Goal: Navigation & Orientation: Find specific page/section

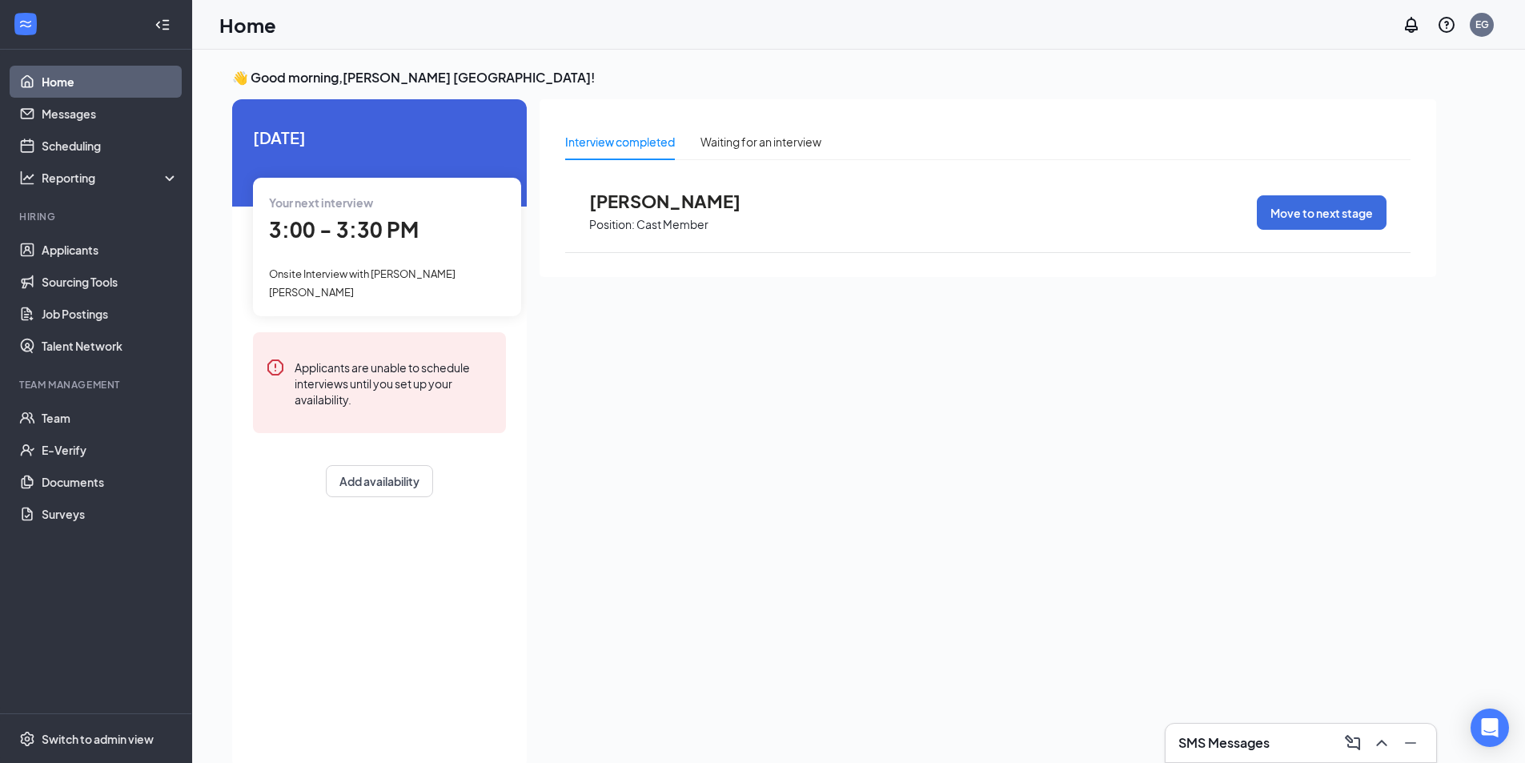
click at [708, 210] on span "[PERSON_NAME]" at bounding box center [677, 200] width 176 height 21
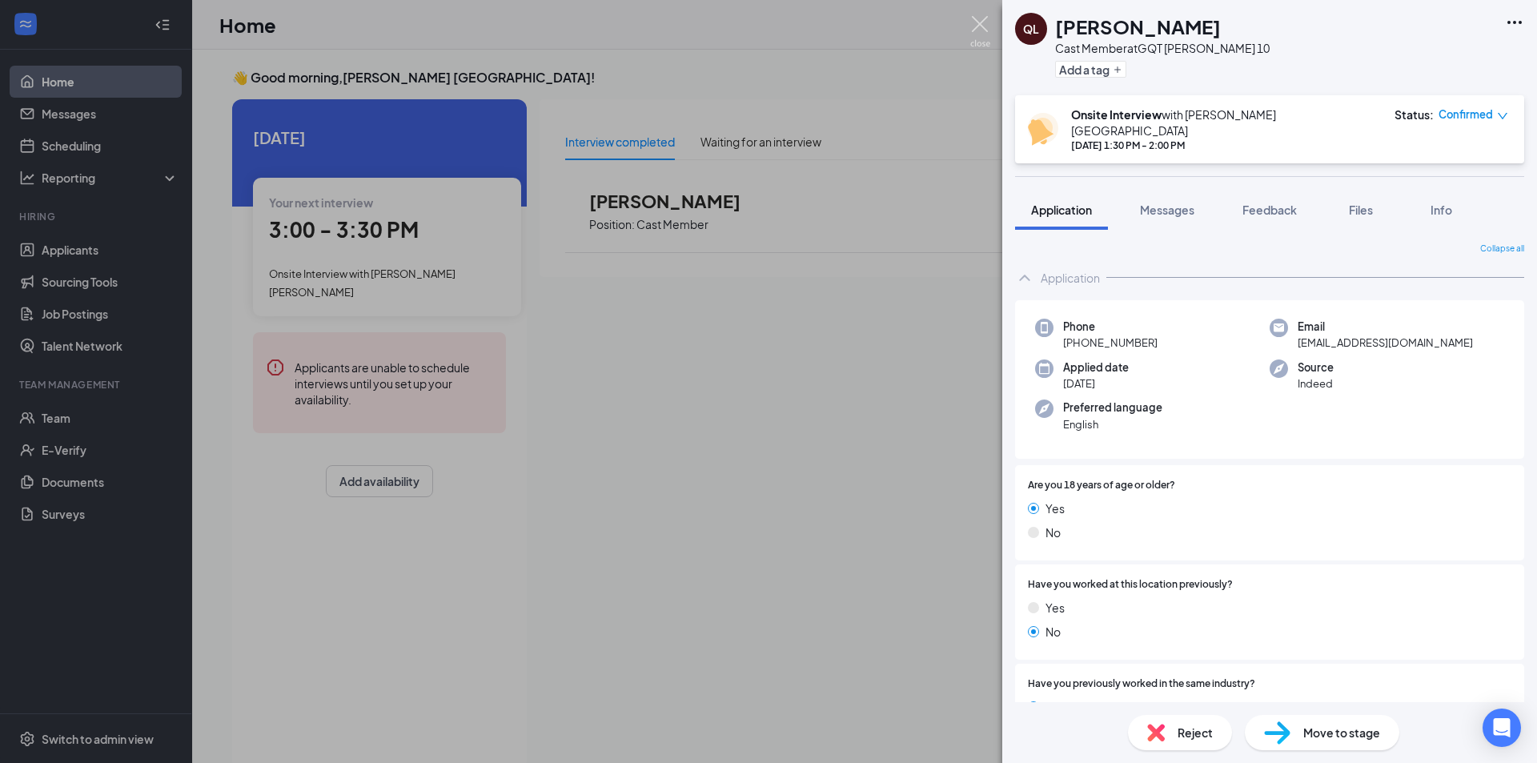
click at [984, 34] on img at bounding box center [980, 31] width 20 height 31
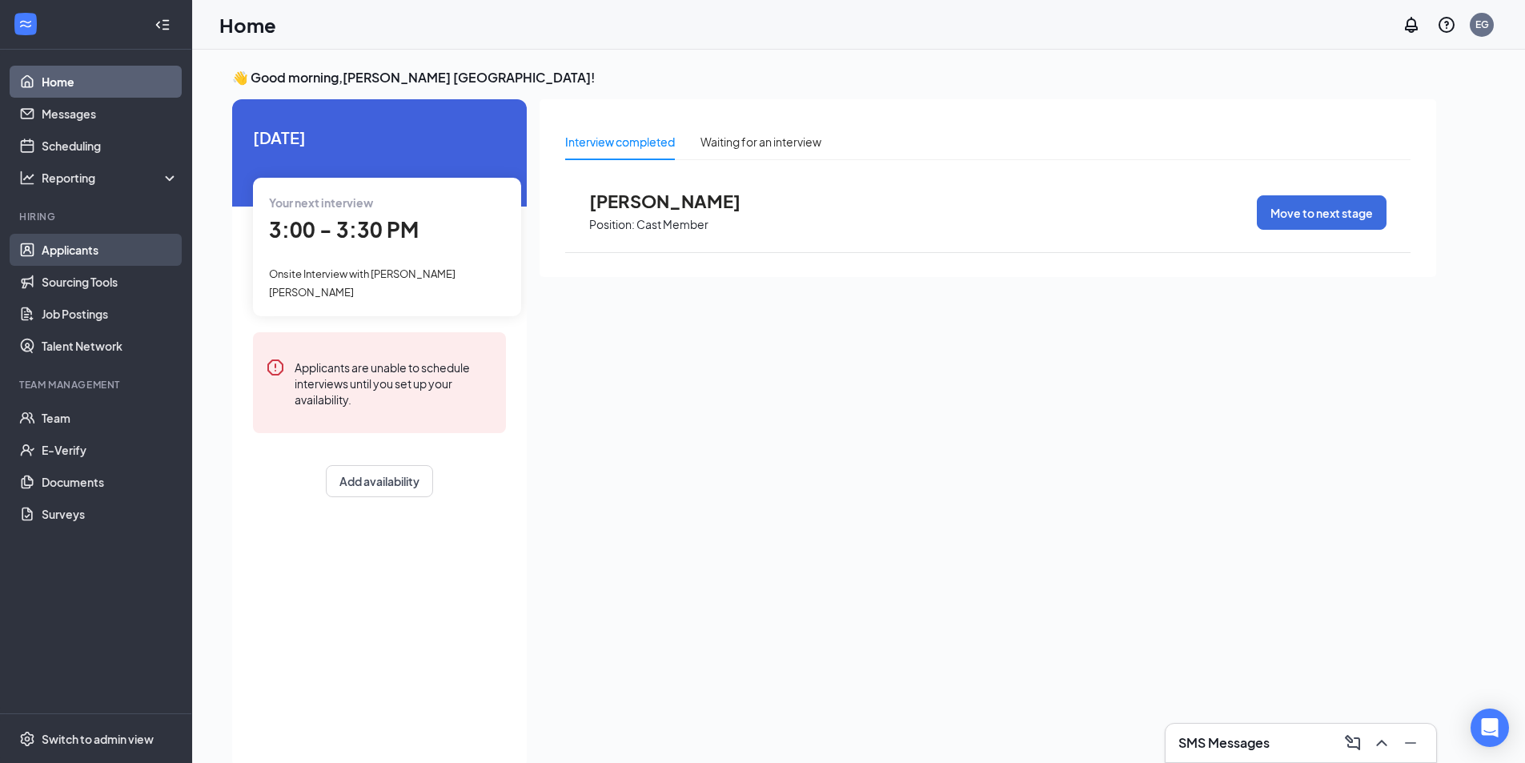
click at [66, 255] on link "Applicants" at bounding box center [110, 250] width 137 height 32
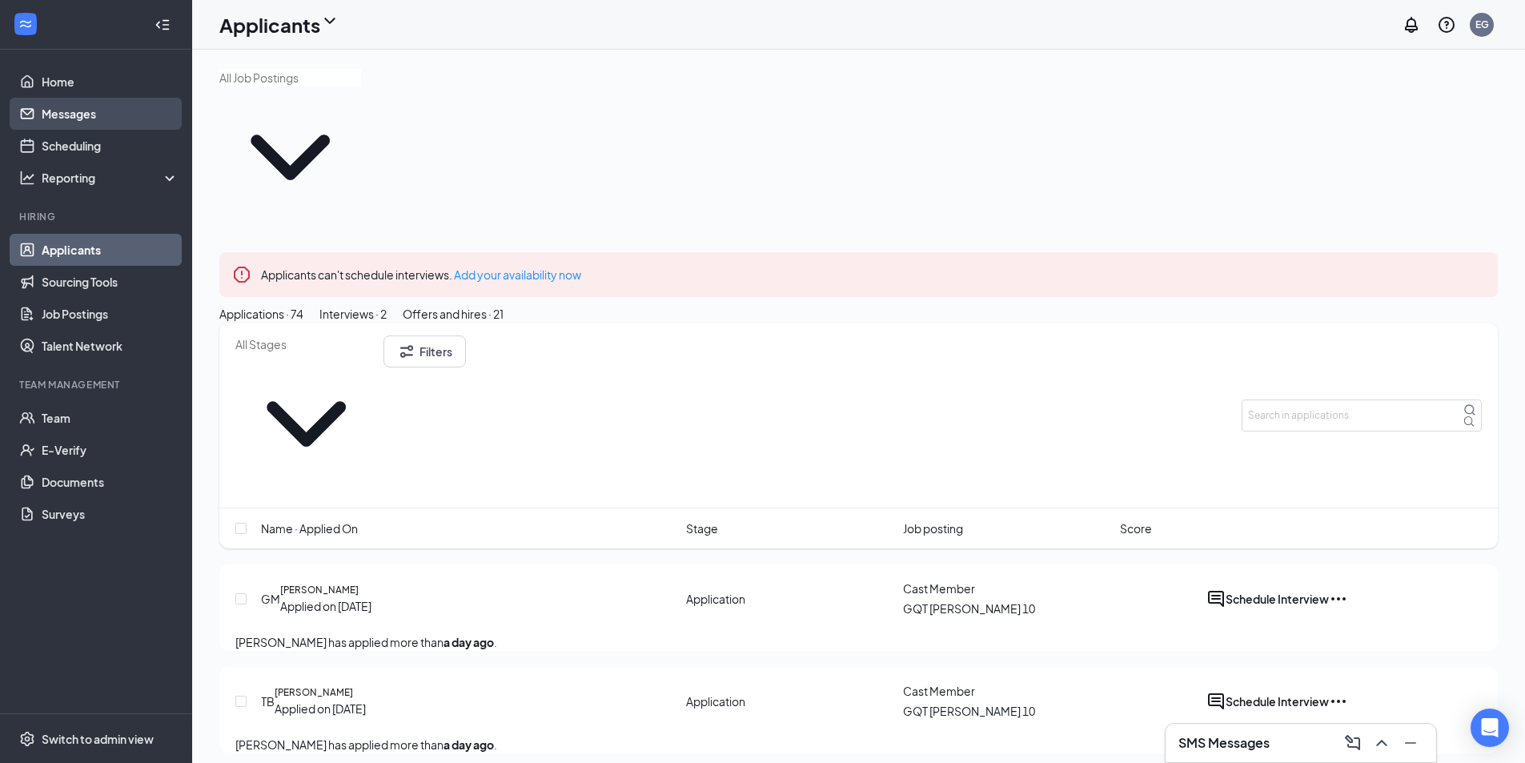
click at [92, 118] on link "Messages" at bounding box center [110, 114] width 137 height 32
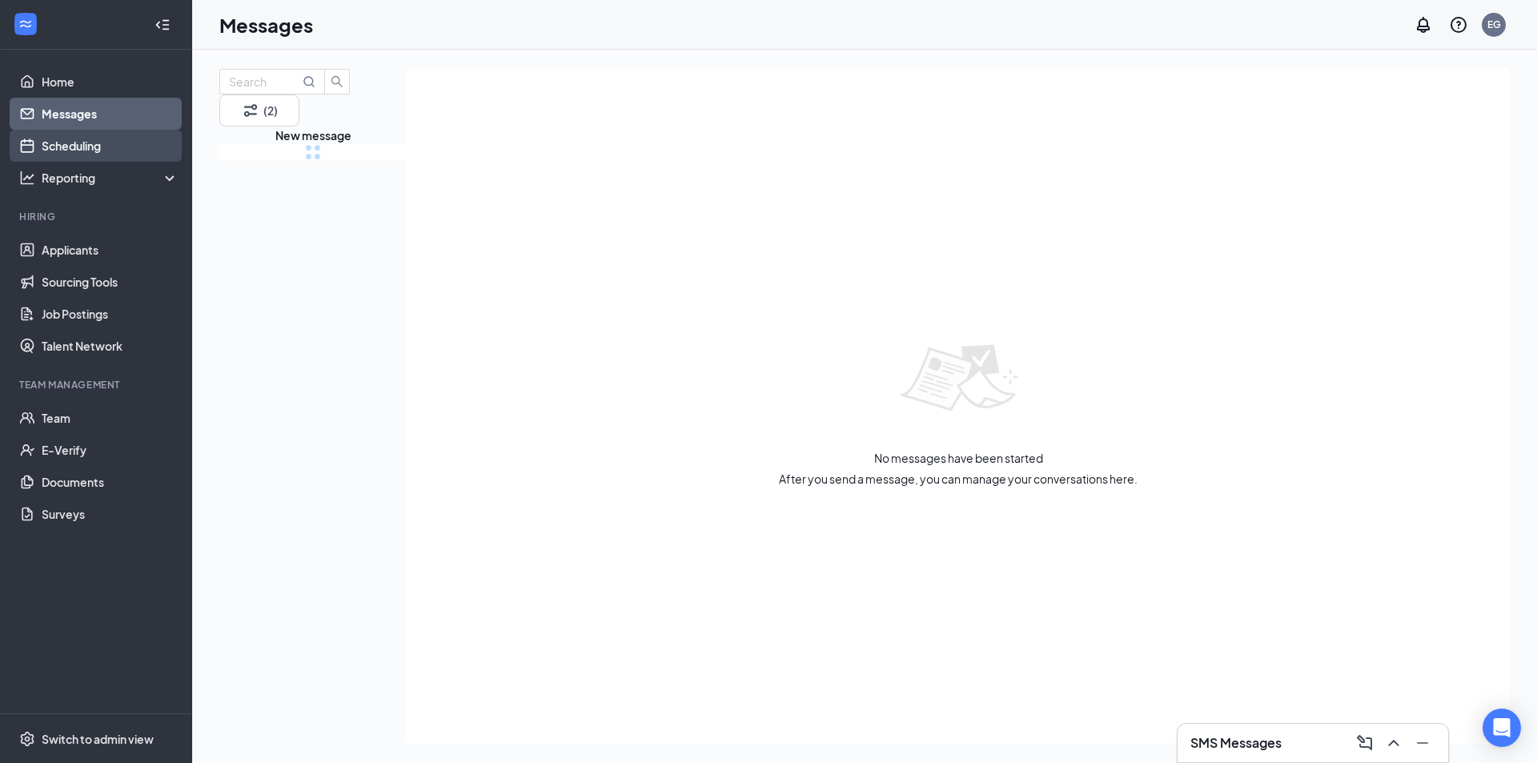
click at [88, 142] on link "Scheduling" at bounding box center [110, 146] width 137 height 32
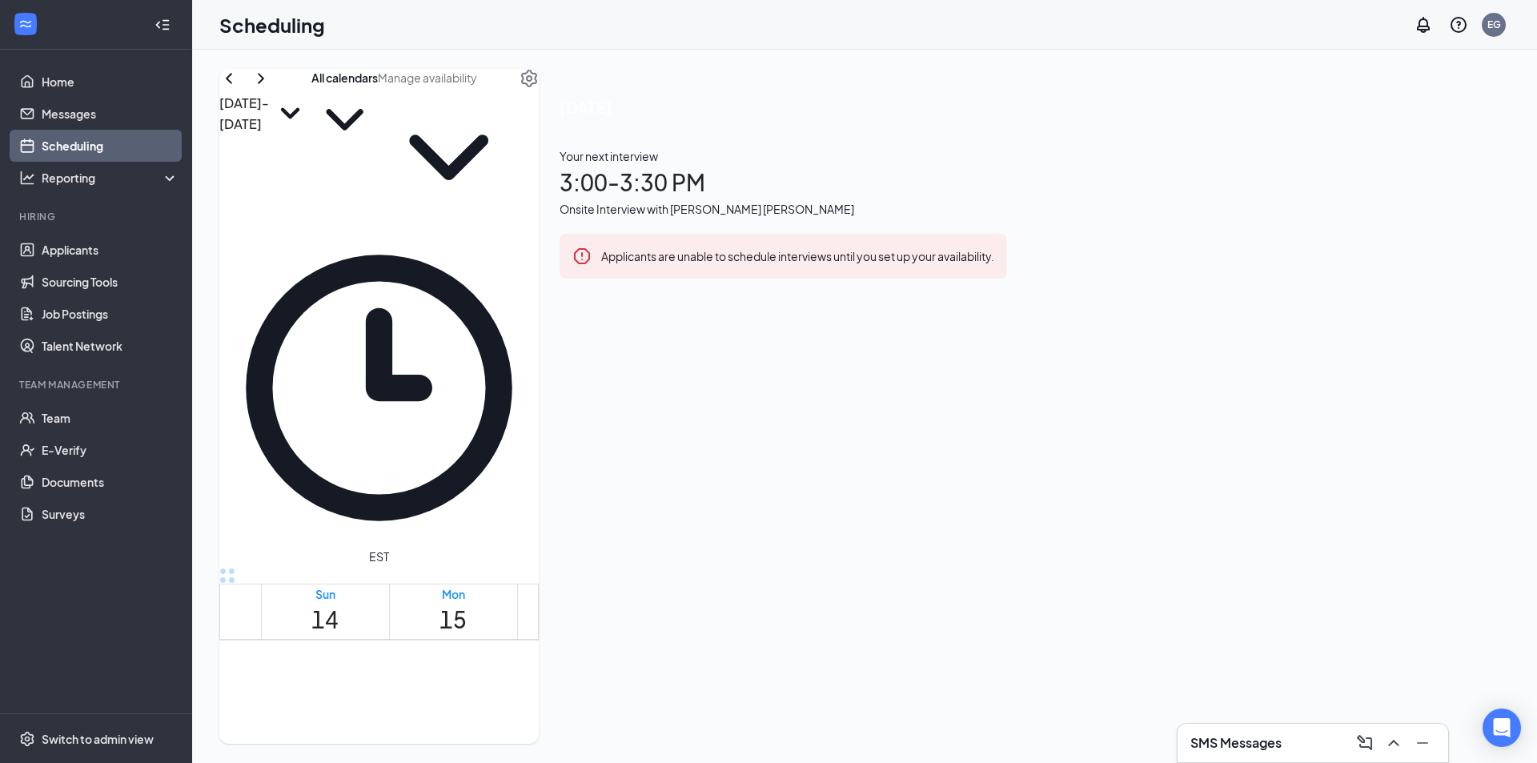
scroll to position [1347, 0]
click at [1007, 218] on div "Onsite Interview with [PERSON_NAME] [PERSON_NAME]" at bounding box center [782, 209] width 447 height 18
click at [812, 328] on h3 "[PERSON_NAME] [PERSON_NAME]" at bounding box center [728, 348] width 168 height 41
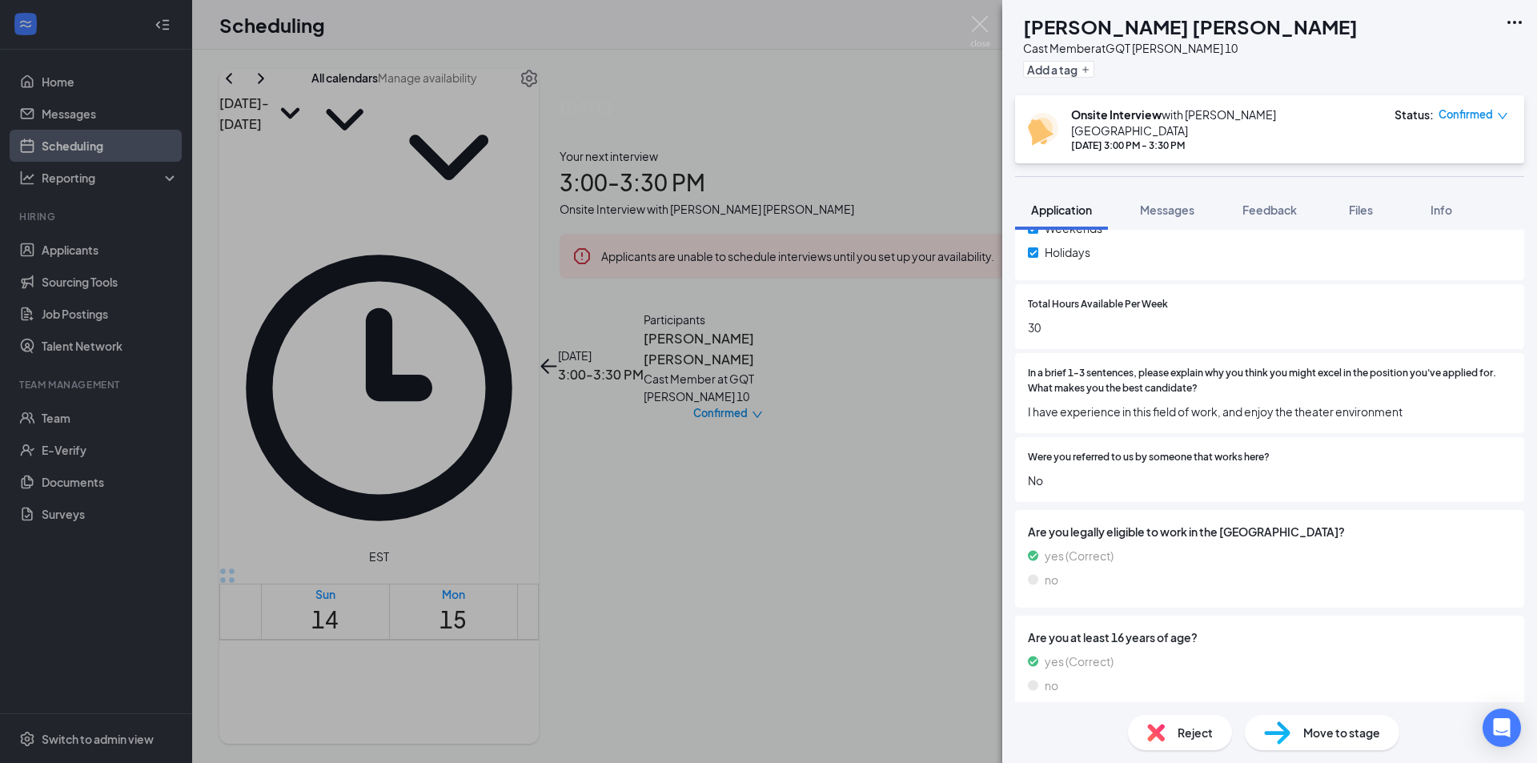
scroll to position [888, 0]
